Goal: Task Accomplishment & Management: Complete application form

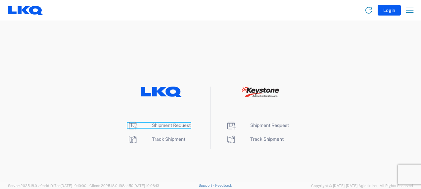
click at [161, 126] on span "Shipment Request" at bounding box center [171, 125] width 39 height 5
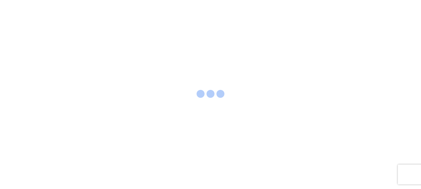
select select "FULL"
select select "LBS"
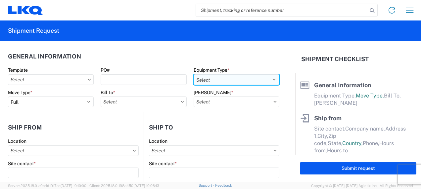
click at [217, 80] on select "Select 53’ Dry Van Flatbed Dropdeck (van) Lowboy (flatbed) Rail" at bounding box center [237, 79] width 86 height 11
select select "STDV"
click at [194, 74] on select "Select 53’ Dry Van Flatbed Dropdeck (van) Lowboy (flatbed) Rail" at bounding box center [237, 79] width 86 height 11
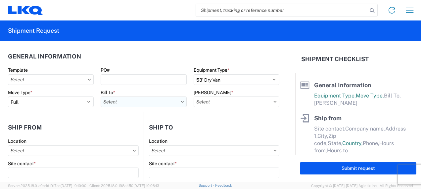
click at [124, 105] on input "Bill To *" at bounding box center [144, 102] width 86 height 11
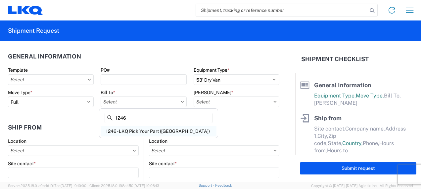
type input "1246"
click at [129, 133] on div "1246 - LKQ Pick Your Part (Wichita)" at bounding box center [159, 131] width 116 height 11
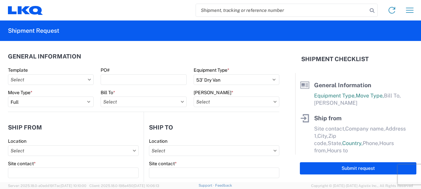
type input "1246 - LKQ Pick Your Part (Wichita)"
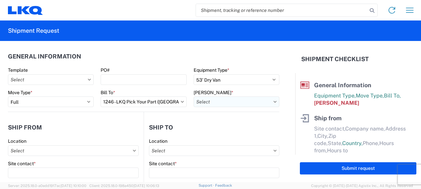
click at [245, 102] on input "Bill Code *" at bounding box center [237, 102] width 86 height 11
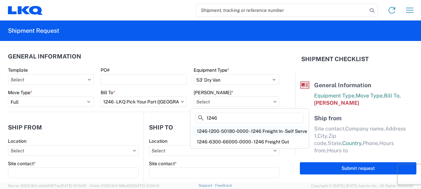
type input "1246"
click at [238, 130] on div "1246-1200-50180-0000 - 1246 Freight In - Self Serve" at bounding box center [250, 131] width 116 height 11
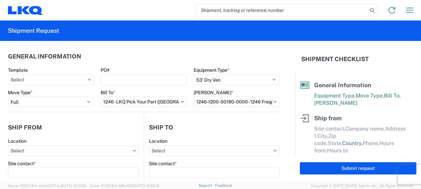
click at [273, 102] on icon at bounding box center [274, 102] width 3 height 2
drag, startPoint x: 192, startPoint y: 102, endPoint x: 233, endPoint y: 101, distance: 41.1
click at [231, 100] on input "1246-1200-50180-0000 - 1246 Freight In - Self Serve" at bounding box center [237, 102] width 86 height 11
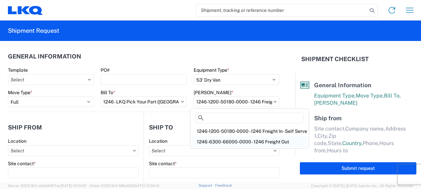
click at [239, 141] on div "1246-6300-66000-0000 - 1246 Freight Out" at bounding box center [250, 142] width 116 height 11
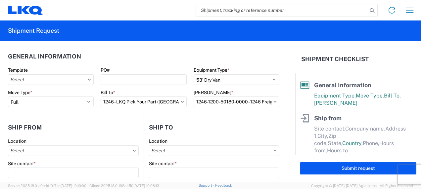
type input "1246-6300-66000-0000 - 1246 Freight Out"
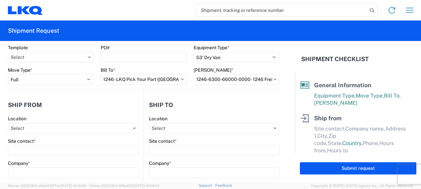
scroll to position [33, 0]
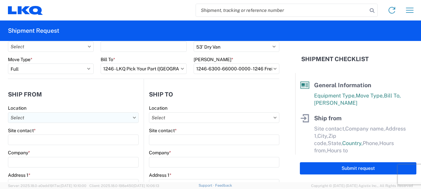
click at [62, 121] on input "Location" at bounding box center [73, 118] width 131 height 11
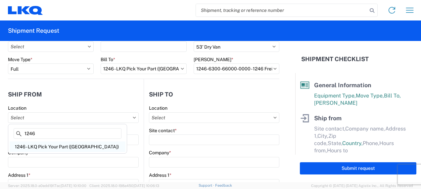
type input "1246"
click at [61, 146] on div "1246 - LKQ Pick Your Part (Wichita)" at bounding box center [68, 147] width 116 height 11
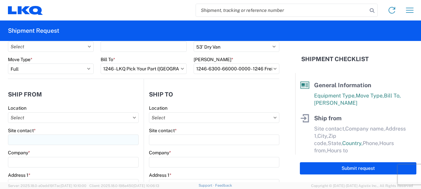
type input "1246 - LKQ Pick Your Part (Wichita)"
type input "LKQ Corporation"
type input "700 East 21st street North"
type input "Wichita"
type input "67214"
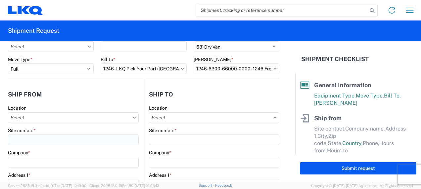
select select "KS"
select select "US"
type input "08:00"
type input "14:00"
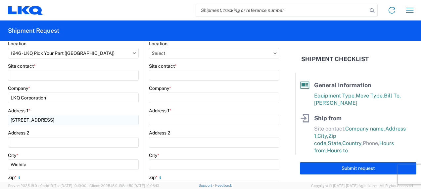
scroll to position [99, 0]
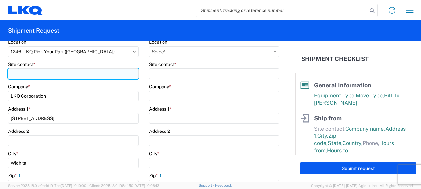
click at [43, 70] on input "Site contact *" at bounding box center [73, 74] width 131 height 11
type input "R"
type input "r"
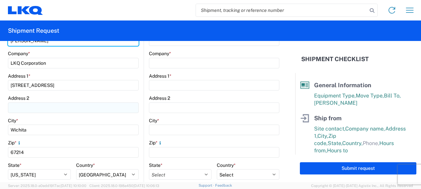
scroll to position [199, 0]
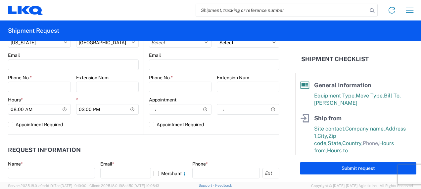
type input "Robert Painter"
click at [34, 97] on div "Hours *" at bounding box center [39, 100] width 63 height 6
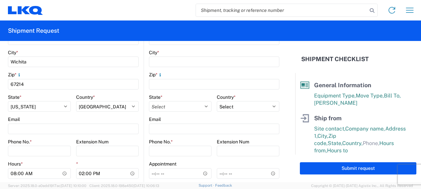
scroll to position [232, 0]
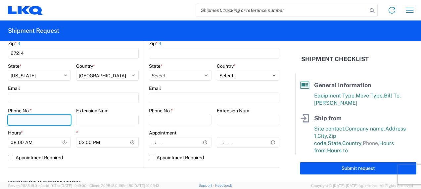
click at [21, 115] on input "Phone No. *" at bounding box center [39, 120] width 63 height 11
type input "9514535475"
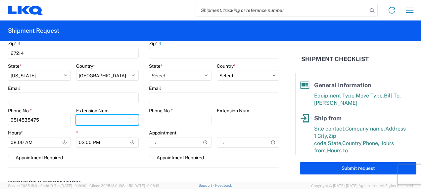
click at [91, 122] on input "Extension Num" at bounding box center [107, 120] width 63 height 11
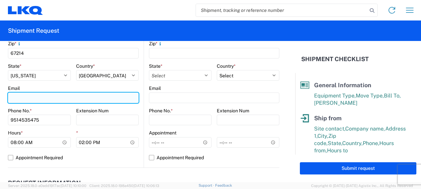
click at [22, 97] on input "Email" at bounding box center [73, 98] width 131 height 11
click at [33, 97] on input "dxsosack2lkqcorp.com" at bounding box center [73, 98] width 131 height 11
type input "dxsosack@lkqcorp.com"
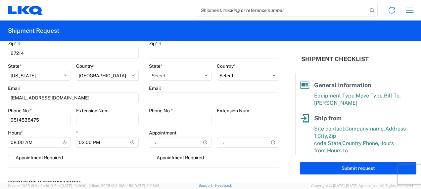
click at [50, 128] on agx-form-control-wrapper-v2 "Phone No. * 9514535475" at bounding box center [39, 119] width 63 height 23
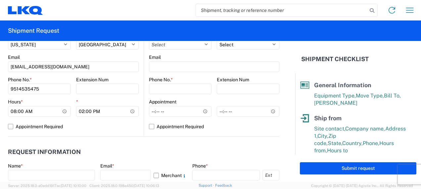
scroll to position [298, 0]
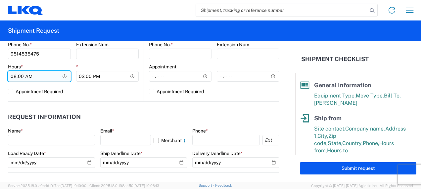
click at [14, 75] on input "08:00" at bounding box center [39, 76] width 63 height 11
type input "09:00"
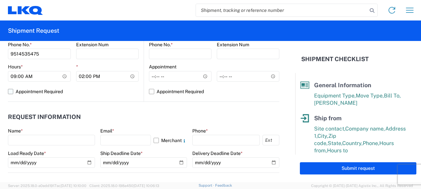
click at [98, 88] on label "Appointment Required" at bounding box center [73, 91] width 131 height 11
click at [0, 0] on input "Appointment Required" at bounding box center [0, 0] width 0 height 0
select select "KS"
select select "US"
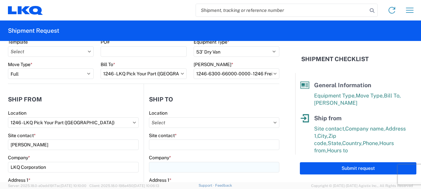
scroll to position [66, 0]
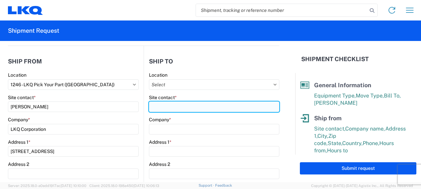
click at [184, 106] on input "Site contact *" at bounding box center [214, 107] width 130 height 11
type input "E"
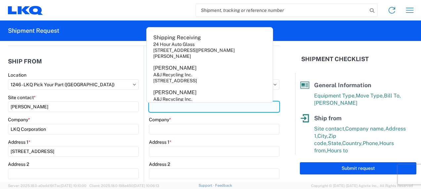
type input "k"
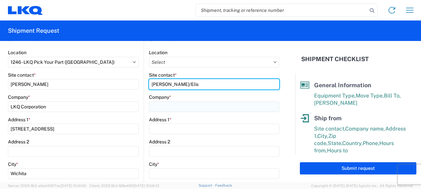
scroll to position [99, 0]
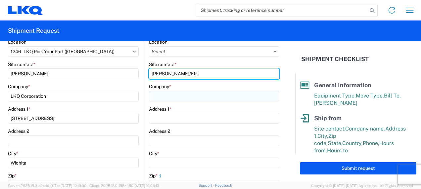
type input "Katie/Elis"
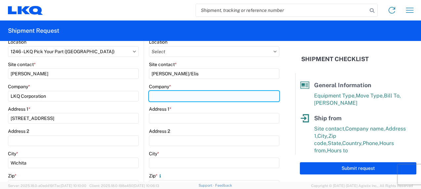
click at [160, 95] on input "Company *" at bounding box center [214, 96] width 130 height 11
type input "Cimco"
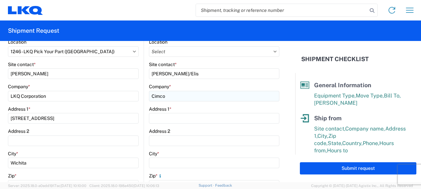
select select "IL"
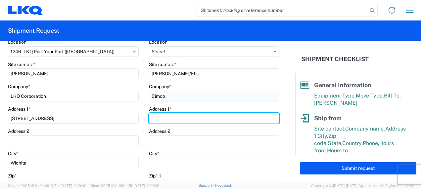
type input "41 US HWY 30"
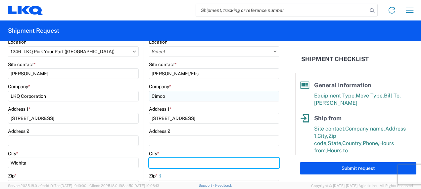
type input "ROCK FALLS"
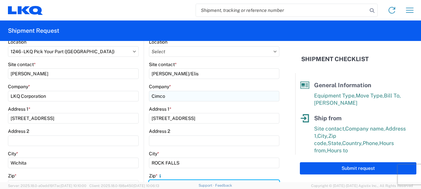
type input "61071"
select select "IL"
type input "dxsosack@lkqcorp.com"
type input "9514535475"
type input "Diane Sosack"
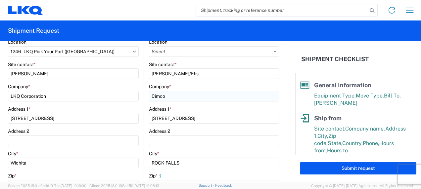
type input "dxsosack@lkqcorp.com"
type input "9514535475"
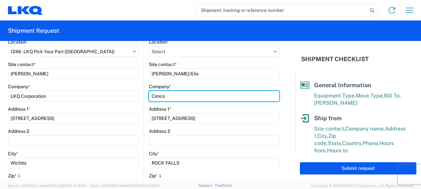
type input "LKQ Corporation"
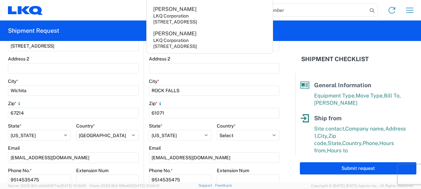
scroll to position [166, 0]
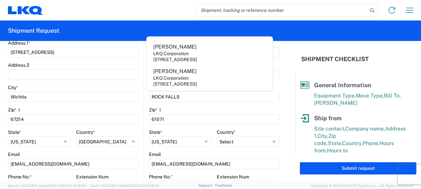
click at [128, 22] on agx-form-header "Shipment Request" at bounding box center [210, 31] width 421 height 21
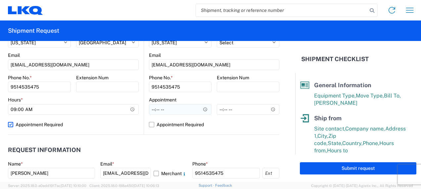
scroll to position [232, 0]
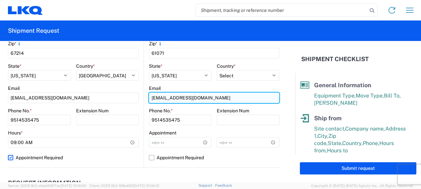
click at [201, 98] on input "dxsosack@lkqcorp.com" at bounding box center [214, 98] width 130 height 11
type input "d"
paste input "Katie Turner <kturner@cimcorecycling.com>"
click at [178, 98] on input "Katie Turner <kturner@cimcorecycling.com>" at bounding box center [214, 98] width 130 height 11
drag, startPoint x: 214, startPoint y: 97, endPoint x: 223, endPoint y: 95, distance: 9.2
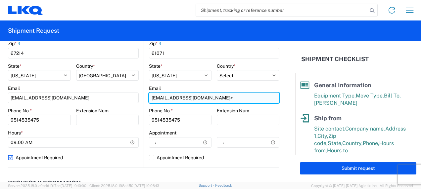
click at [214, 97] on input "kturner@cimcorecycling.com>" at bounding box center [214, 98] width 130 height 11
type input "kturner@cimcorecycling.com"
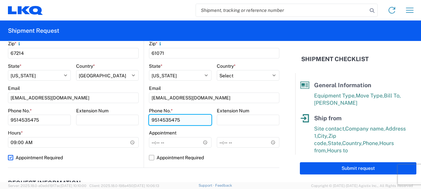
click at [185, 120] on input "9514535475" at bounding box center [180, 120] width 63 height 11
type input "9"
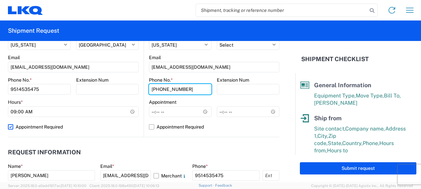
scroll to position [298, 0]
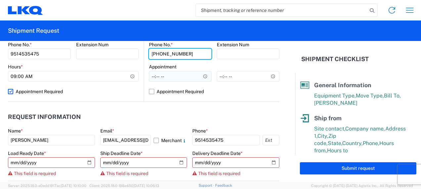
type input "815-535-0547"
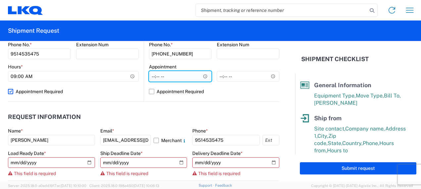
click at [202, 76] on input "Hours *" at bounding box center [180, 76] width 63 height 11
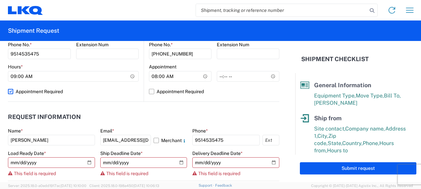
type input "08:00"
click at [224, 116] on header "Request Information" at bounding box center [143, 117] width 271 height 15
click at [150, 91] on label "Appointment Required" at bounding box center [214, 91] width 130 height 11
click at [0, 0] on input "Appointment Required" at bounding box center [0, 0] width 0 height 0
select select "US"
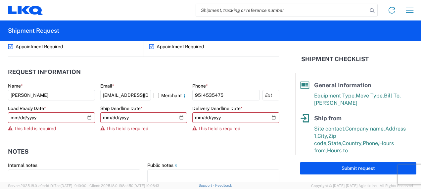
scroll to position [364, 0]
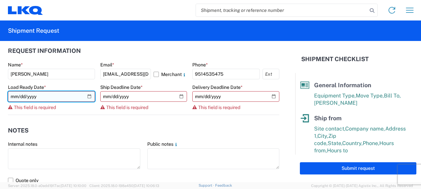
click at [87, 97] on input "date" at bounding box center [51, 96] width 87 height 11
type input "2025-09-08"
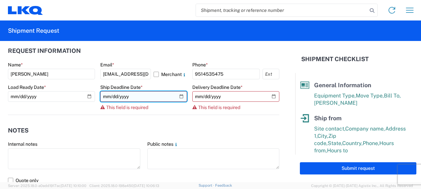
click at [178, 97] on input "date" at bounding box center [143, 96] width 87 height 11
type input "2025-09-08"
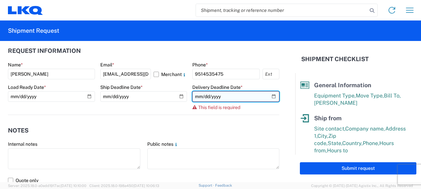
click at [270, 96] on input "date" at bounding box center [235, 96] width 87 height 11
type input "2025-09-09"
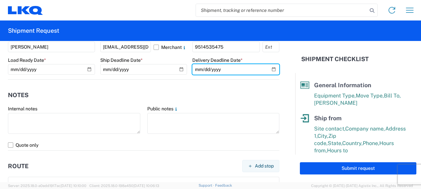
scroll to position [397, 0]
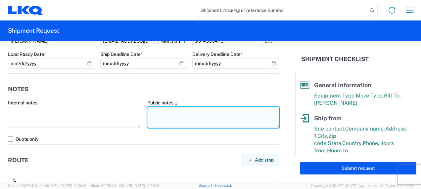
click at [159, 111] on textarea at bounding box center [213, 117] width 132 height 21
click at [170, 114] on textarea "Deliver Ap" at bounding box center [213, 117] width 132 height 21
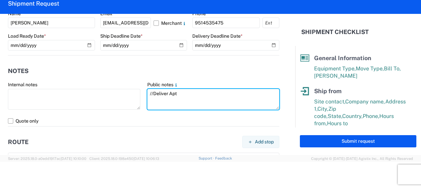
scroll to position [398, 0]
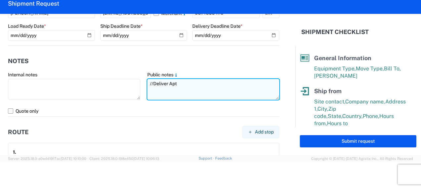
click at [151, 81] on textarea "//Deliver Apt" at bounding box center [213, 89] width 132 height 21
click at [177, 83] on textarea "Deliver Apt" at bounding box center [213, 89] width 132 height 21
click at [186, 85] on textarea "Deliver Apt" at bounding box center [213, 89] width 132 height 21
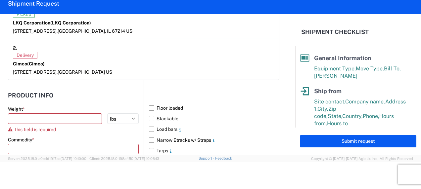
scroll to position [564, 0]
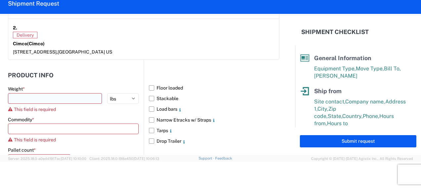
type textarea "Deliver Apt 9/9/25 @ 8am"
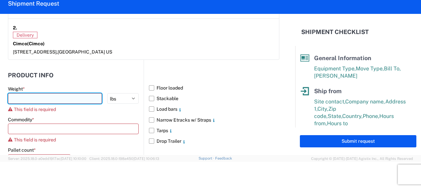
drag, startPoint x: 17, startPoint y: 95, endPoint x: 21, endPoint y: 95, distance: 4.0
click at [17, 95] on input "number" at bounding box center [55, 98] width 94 height 11
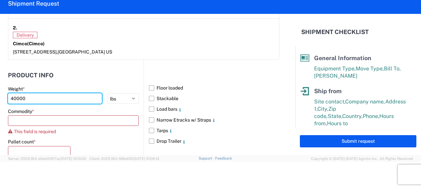
type input "40000"
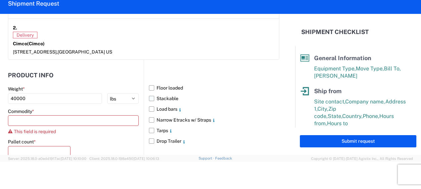
drag, startPoint x: 151, startPoint y: 96, endPoint x: 148, endPoint y: 98, distance: 4.0
click at [150, 96] on label "Stackable" at bounding box center [214, 98] width 130 height 11
click at [0, 0] on input "Stackable" at bounding box center [0, 0] width 0 height 0
click at [36, 119] on input at bounding box center [73, 121] width 131 height 11
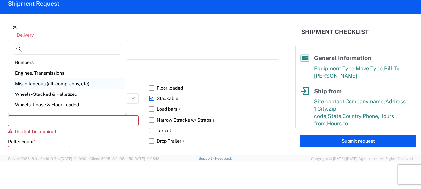
click at [71, 83] on div "Miscellaneous (alt, comp, conv, etc)" at bounding box center [68, 83] width 116 height 11
type input "Miscellaneous (alt, comp, conv, etc)"
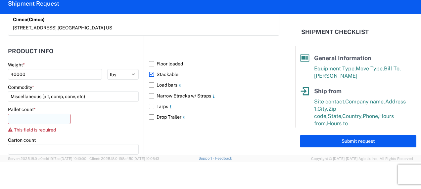
scroll to position [597, 0]
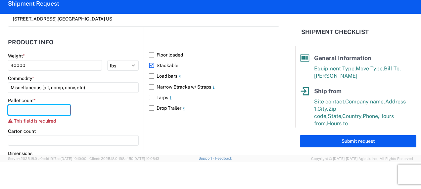
click at [24, 108] on input "number" at bounding box center [39, 110] width 63 height 11
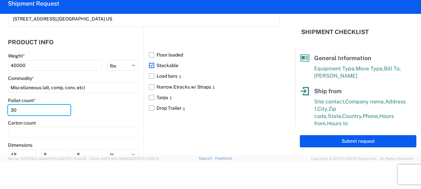
type input "30"
click at [79, 108] on div "Pallet count * 30" at bounding box center [73, 109] width 131 height 23
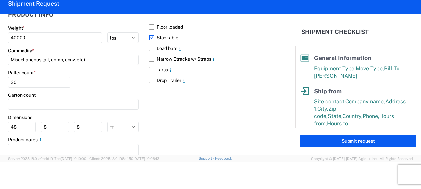
scroll to position [651, 0]
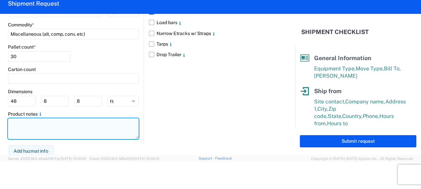
click at [26, 124] on textarea at bounding box center [73, 129] width 131 height 21
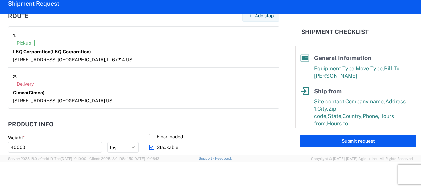
scroll to position [530, 0]
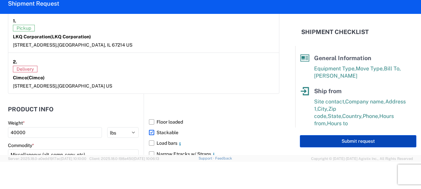
type textarea "Bales Alum Rad"
click at [349, 142] on button "Submit request" at bounding box center [358, 141] width 117 height 12
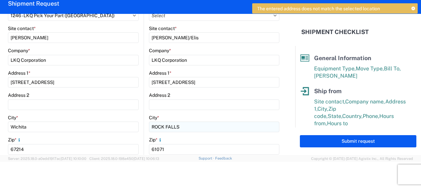
scroll to position [99, 0]
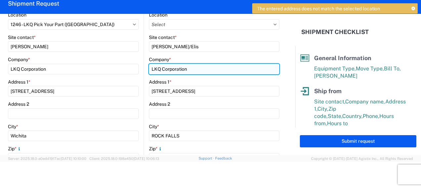
click at [187, 67] on input "LKQ Corporation" at bounding box center [214, 69] width 130 height 11
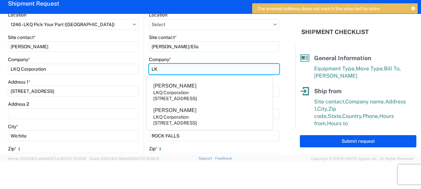
type input "L"
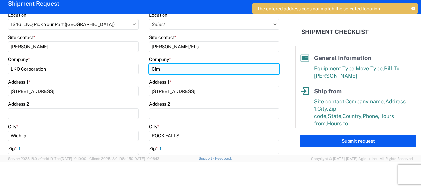
type input "Cimco"
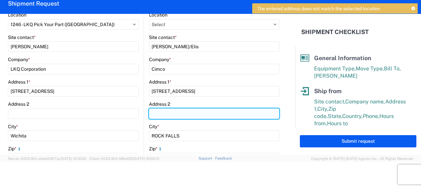
click at [212, 114] on input "Address 2" at bounding box center [214, 114] width 130 height 11
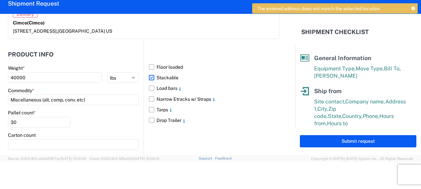
scroll to position [584, 0]
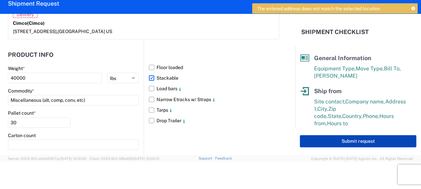
click at [319, 139] on button "Submit request" at bounding box center [358, 141] width 117 height 12
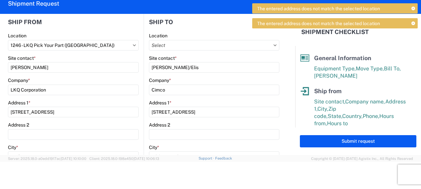
scroll to position [88, 0]
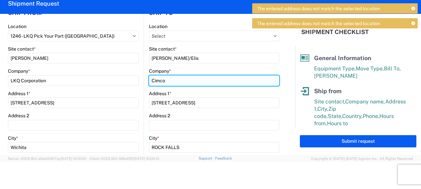
click at [167, 80] on input "Cimco" at bounding box center [214, 80] width 130 height 11
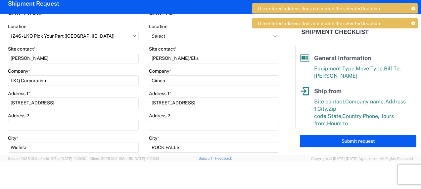
click at [214, 94] on div "Address 1 *" at bounding box center [214, 94] width 130 height 6
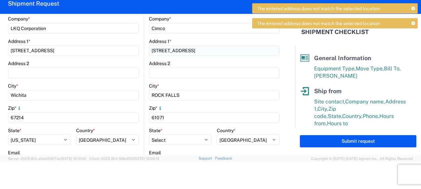
scroll to position [154, 0]
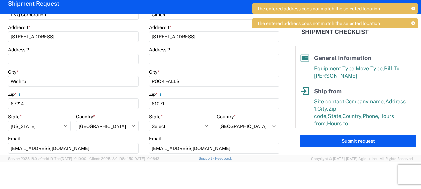
click at [212, 91] on agx-form-control-wrapper-v2 "City * ROCK FALLS" at bounding box center [214, 80] width 130 height 23
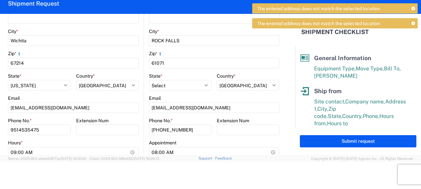
scroll to position [220, 0]
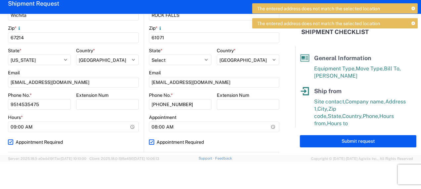
click at [413, 23] on icon at bounding box center [414, 24] width 4 height 4
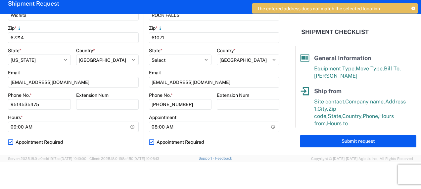
click at [413, 7] on icon at bounding box center [414, 9] width 4 height 4
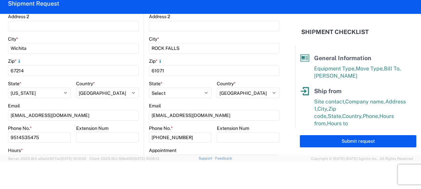
scroll to position [154, 0]
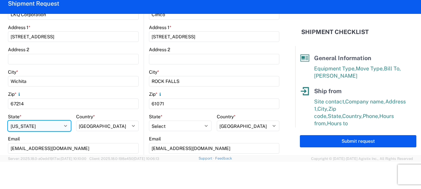
click at [37, 124] on select "Select Alabama Alaska Arizona Arkansas Armed Forces Americas Armed Forces Europ…" at bounding box center [39, 126] width 63 height 11
select select "KS"
click at [8, 121] on select "Select Alabama Alaska Arizona Arkansas Armed Forces Americas Armed Forces Europ…" at bounding box center [39, 126] width 63 height 11
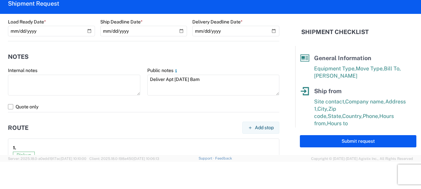
scroll to position [452, 0]
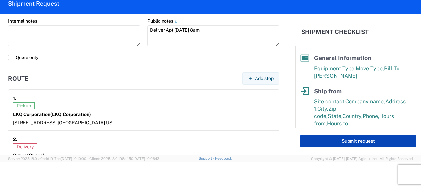
click at [327, 141] on button "Submit request" at bounding box center [358, 141] width 117 height 12
